Goal: Check status: Check status

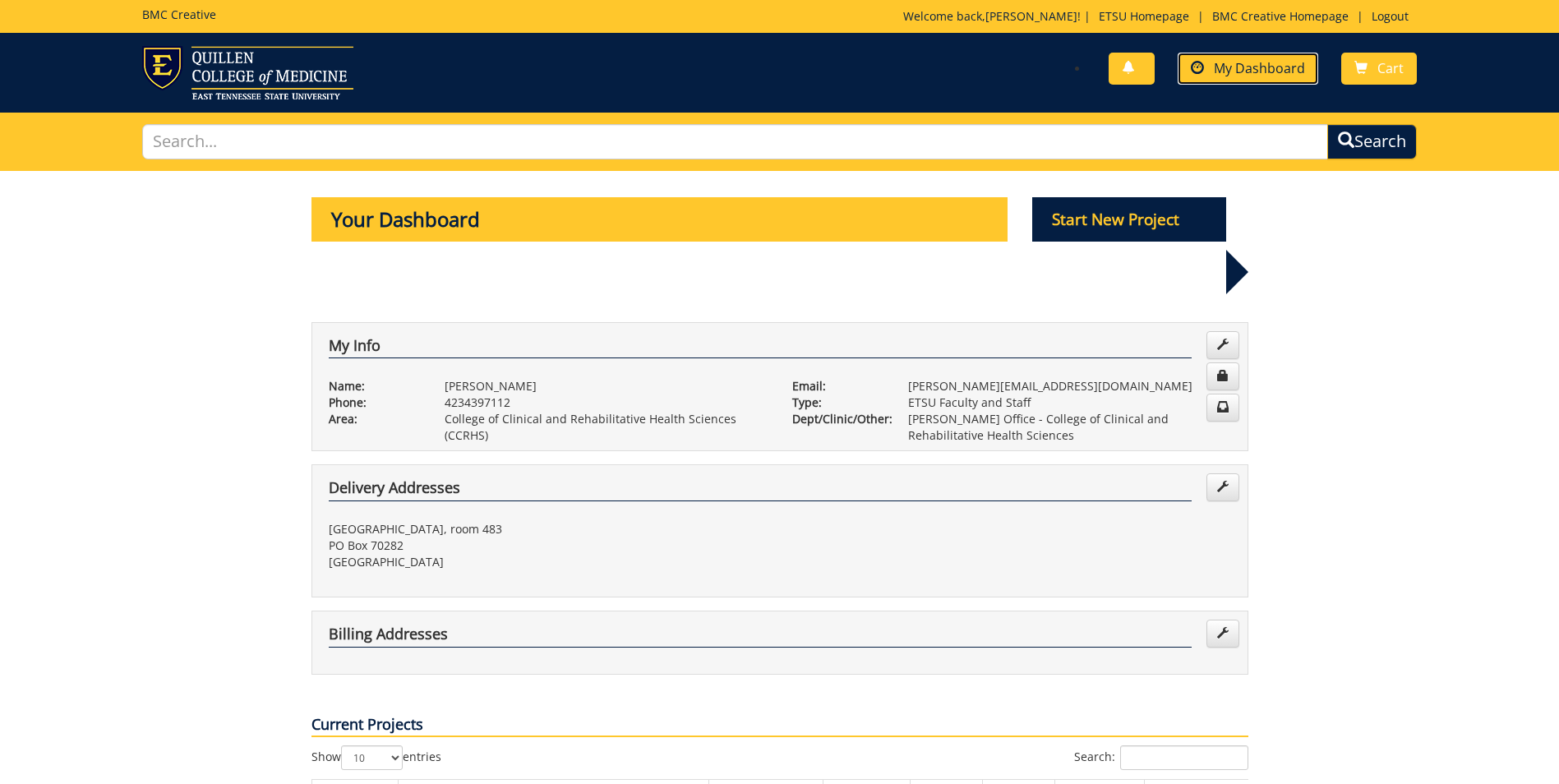
click at [1268, 68] on span "My Dashboard" at bounding box center [1259, 68] width 91 height 18
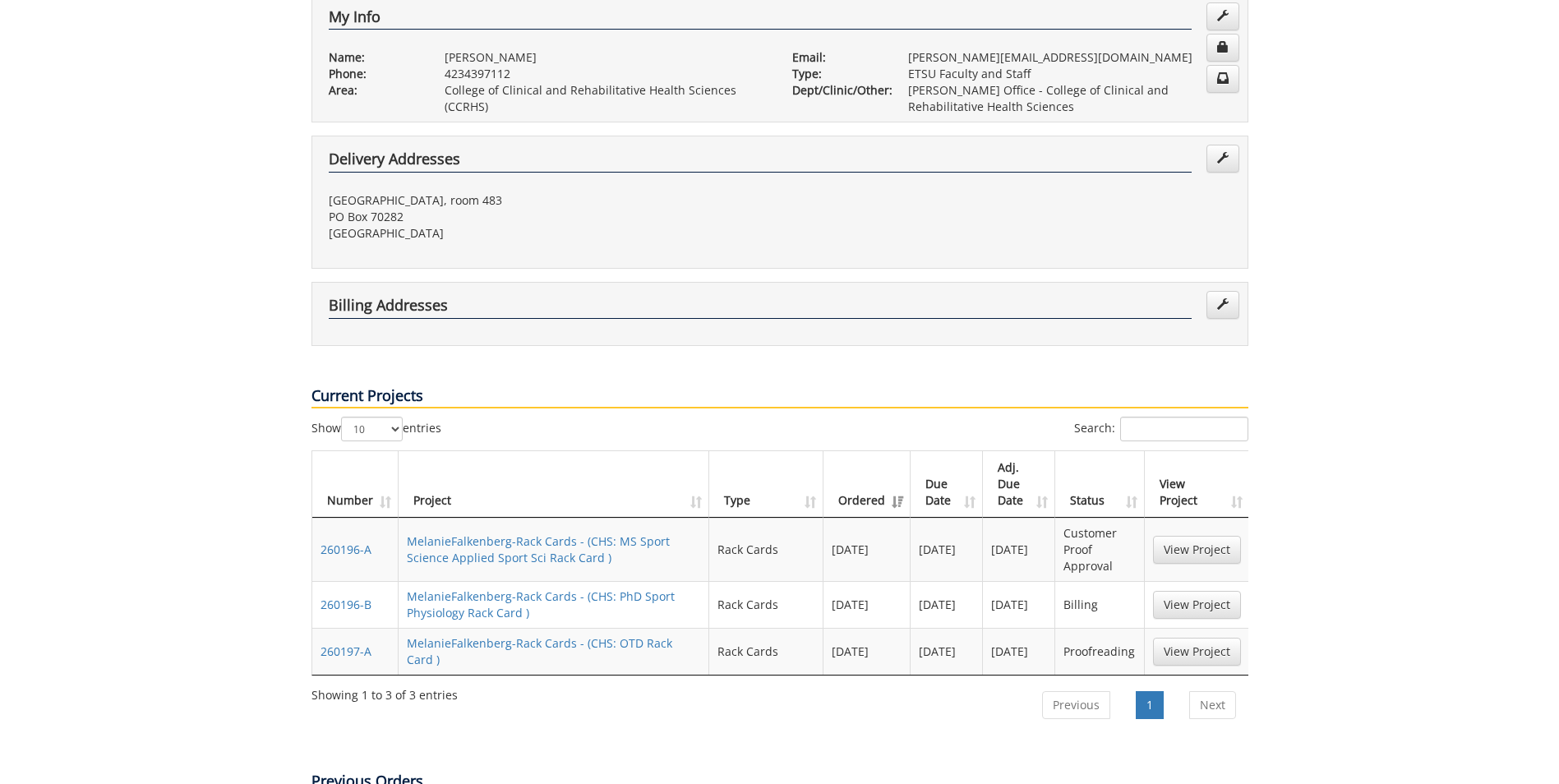
scroll to position [410, 0]
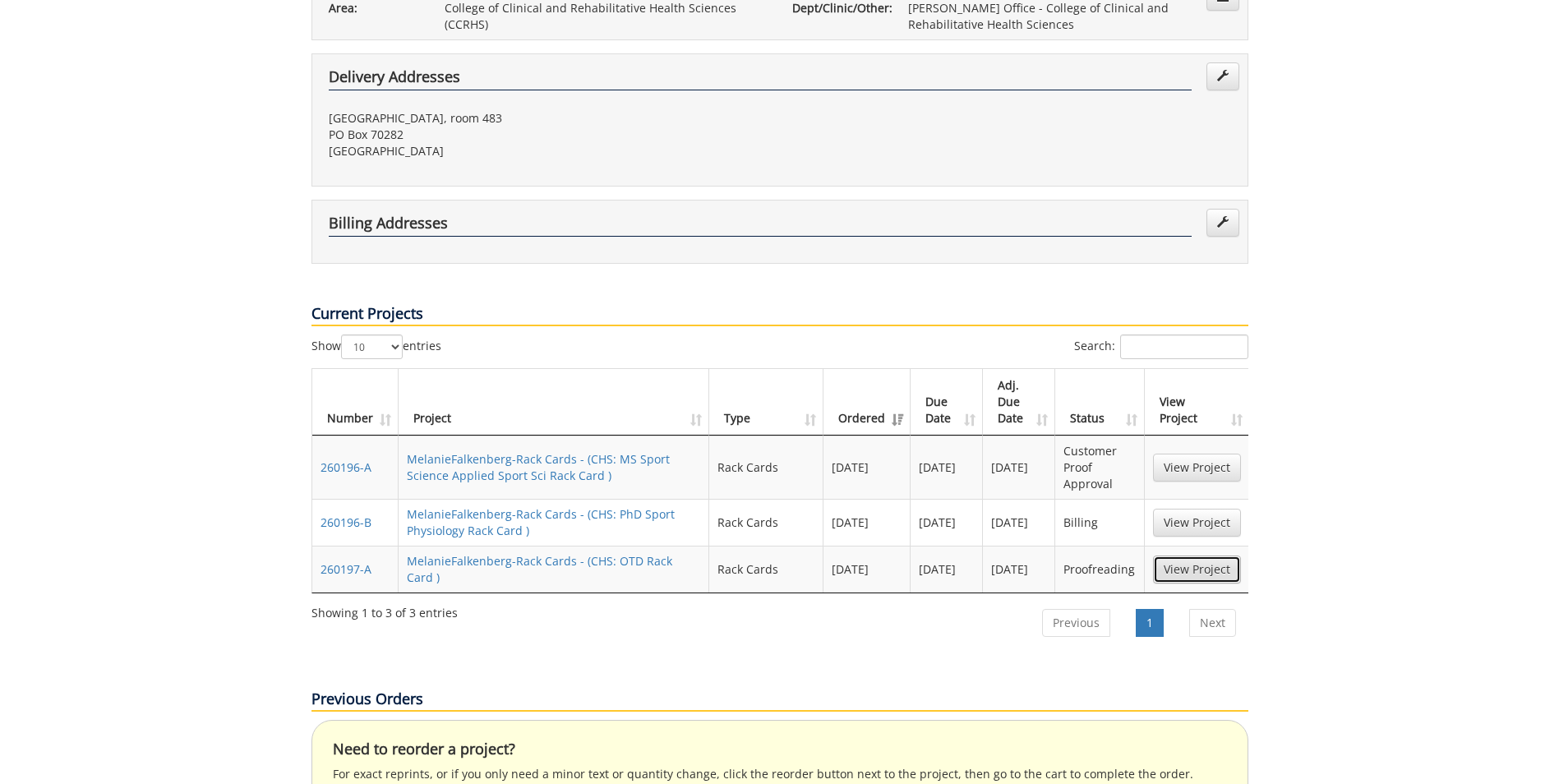
click at [1179, 555] on link "View Project" at bounding box center [1196, 569] width 88 height 28
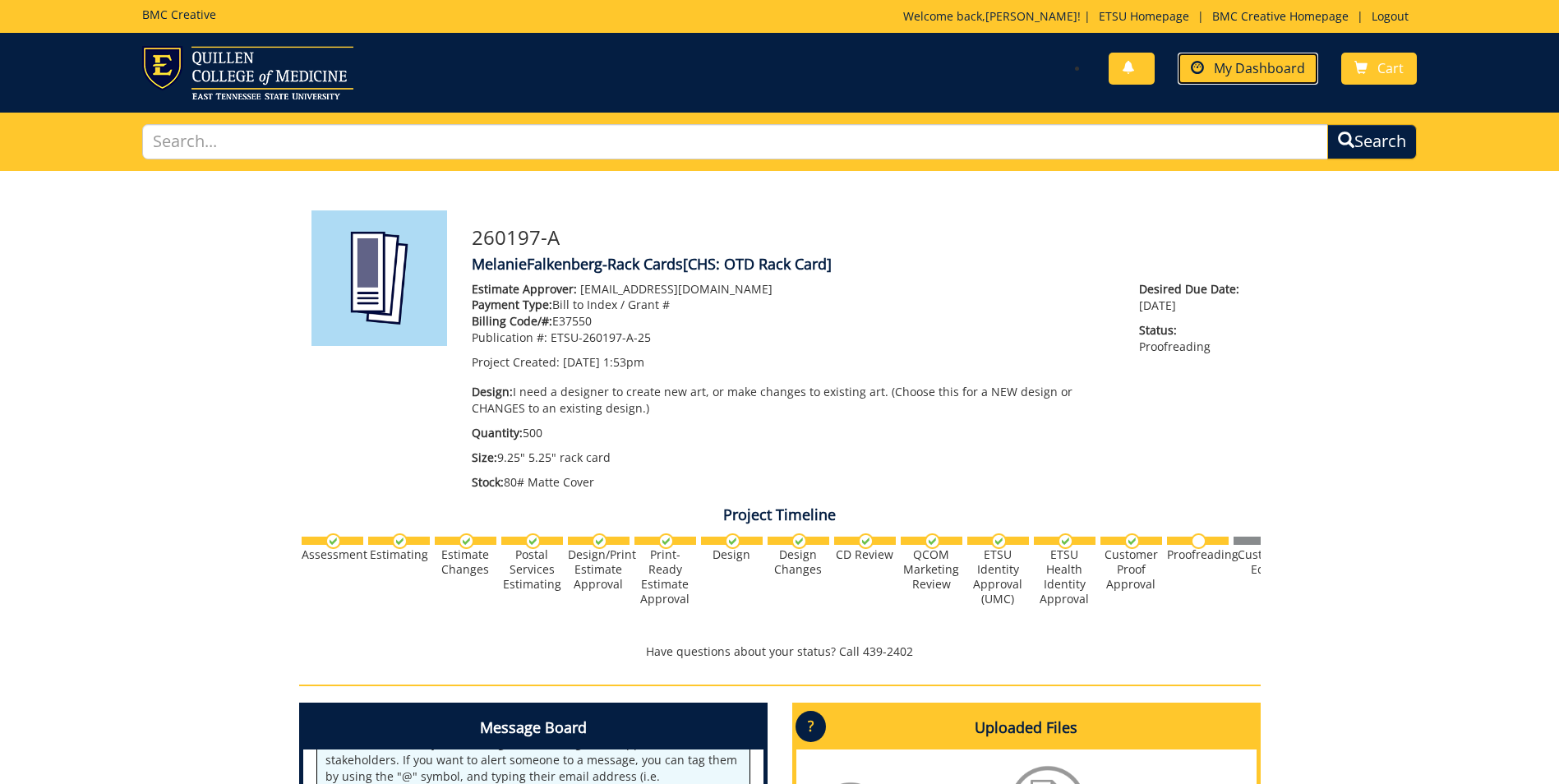
click at [1267, 69] on span "My Dashboard" at bounding box center [1259, 68] width 91 height 18
